Goal: Find specific page/section: Find specific page/section

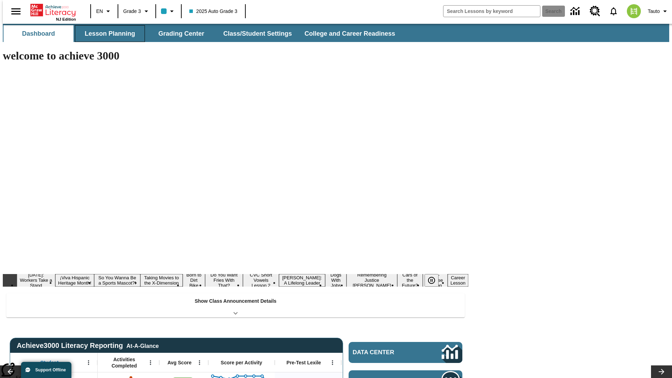
click at [107, 34] on button "Lesson Planning" at bounding box center [110, 33] width 70 height 17
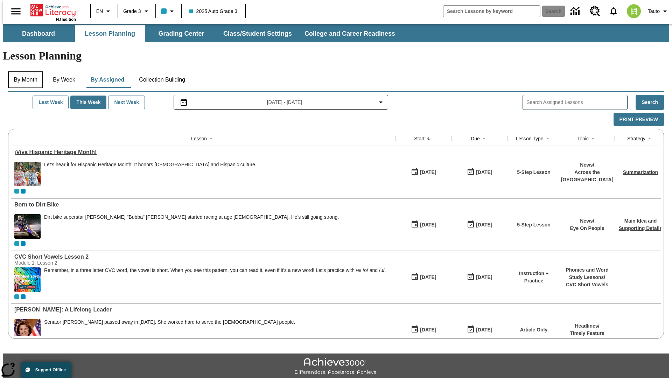
click at [23, 71] on button "By Month" at bounding box center [25, 79] width 35 height 17
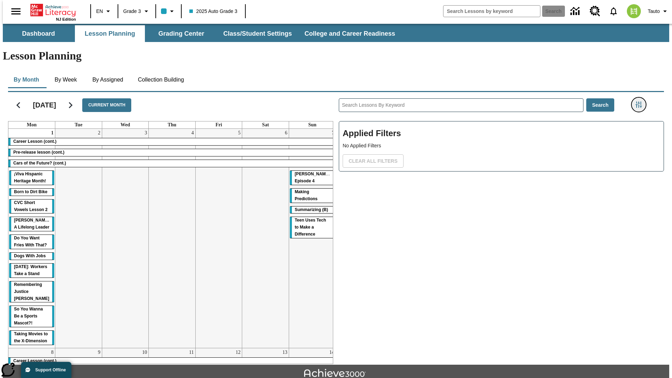
click at [640, 101] on icon "Filters Side menu" at bounding box center [638, 104] width 6 height 6
